Goal: Task Accomplishment & Management: Use online tool/utility

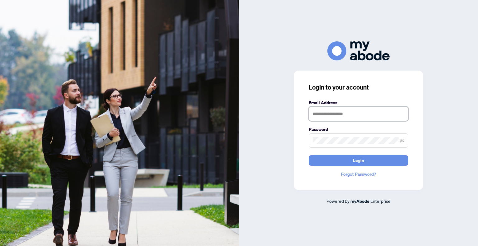
click at [348, 116] on input "text" at bounding box center [359, 114] width 100 height 14
type input "**********"
click at [404, 142] on icon "eye-invisible" at bounding box center [402, 141] width 4 height 4
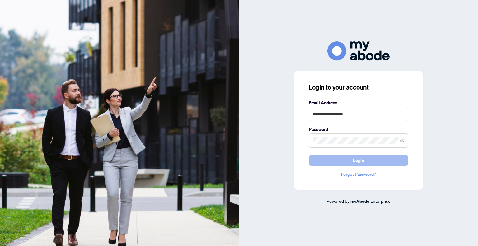
click at [365, 164] on button "Login" at bounding box center [359, 160] width 100 height 11
click at [360, 160] on span "Login" at bounding box center [358, 161] width 11 height 10
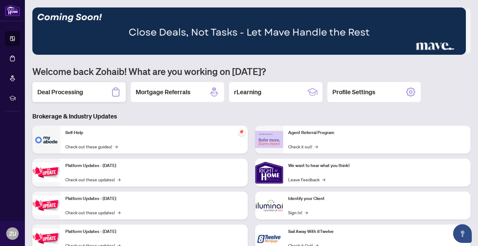
click at [53, 93] on h2 "Deal Processing" at bounding box center [60, 92] width 46 height 9
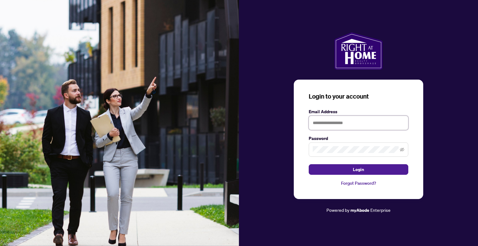
click at [322, 121] on input "text" at bounding box center [359, 123] width 100 height 14
